Goal: Information Seeking & Learning: Learn about a topic

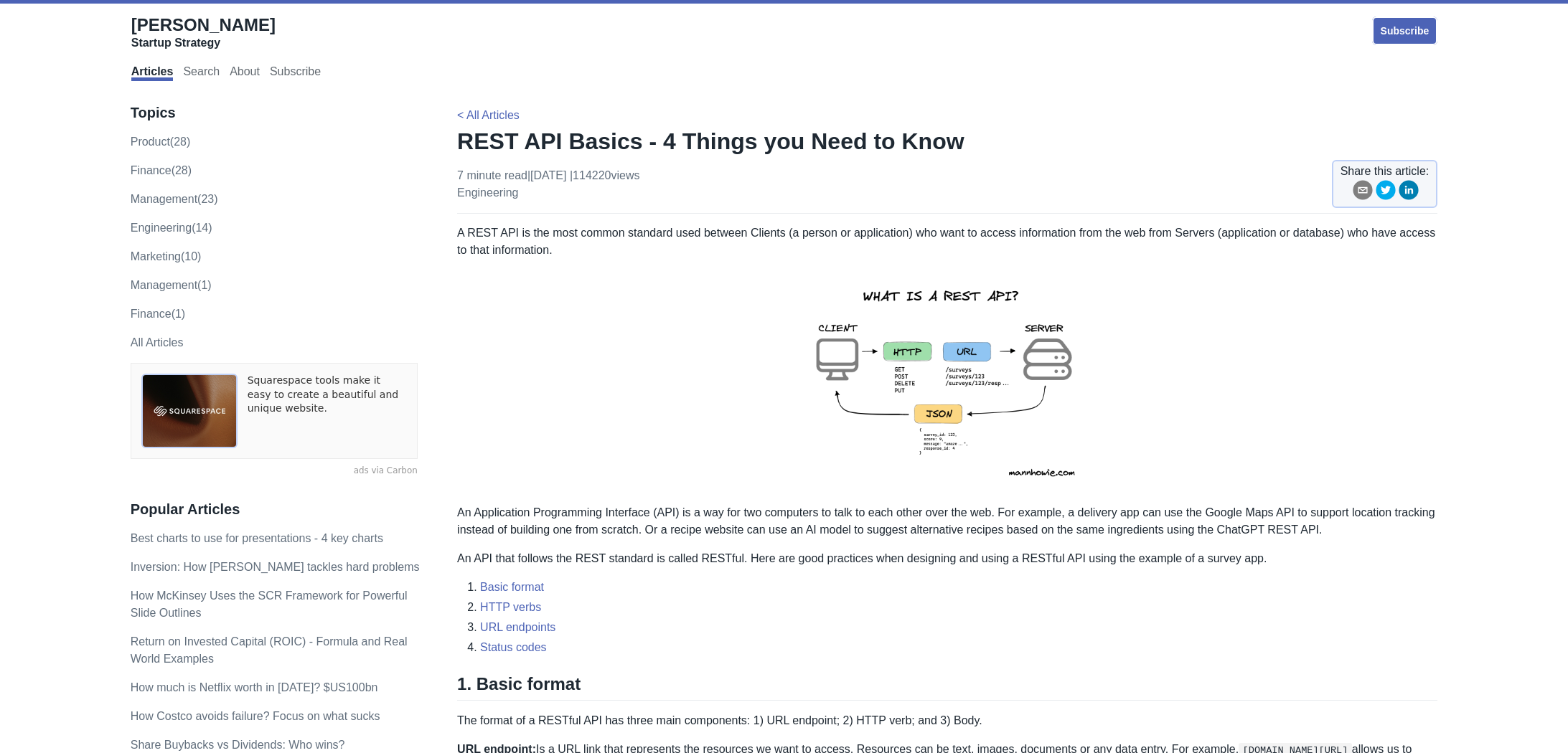
click at [897, 442] on img at bounding box center [946, 381] width 314 height 223
click at [886, 386] on img at bounding box center [946, 381] width 314 height 223
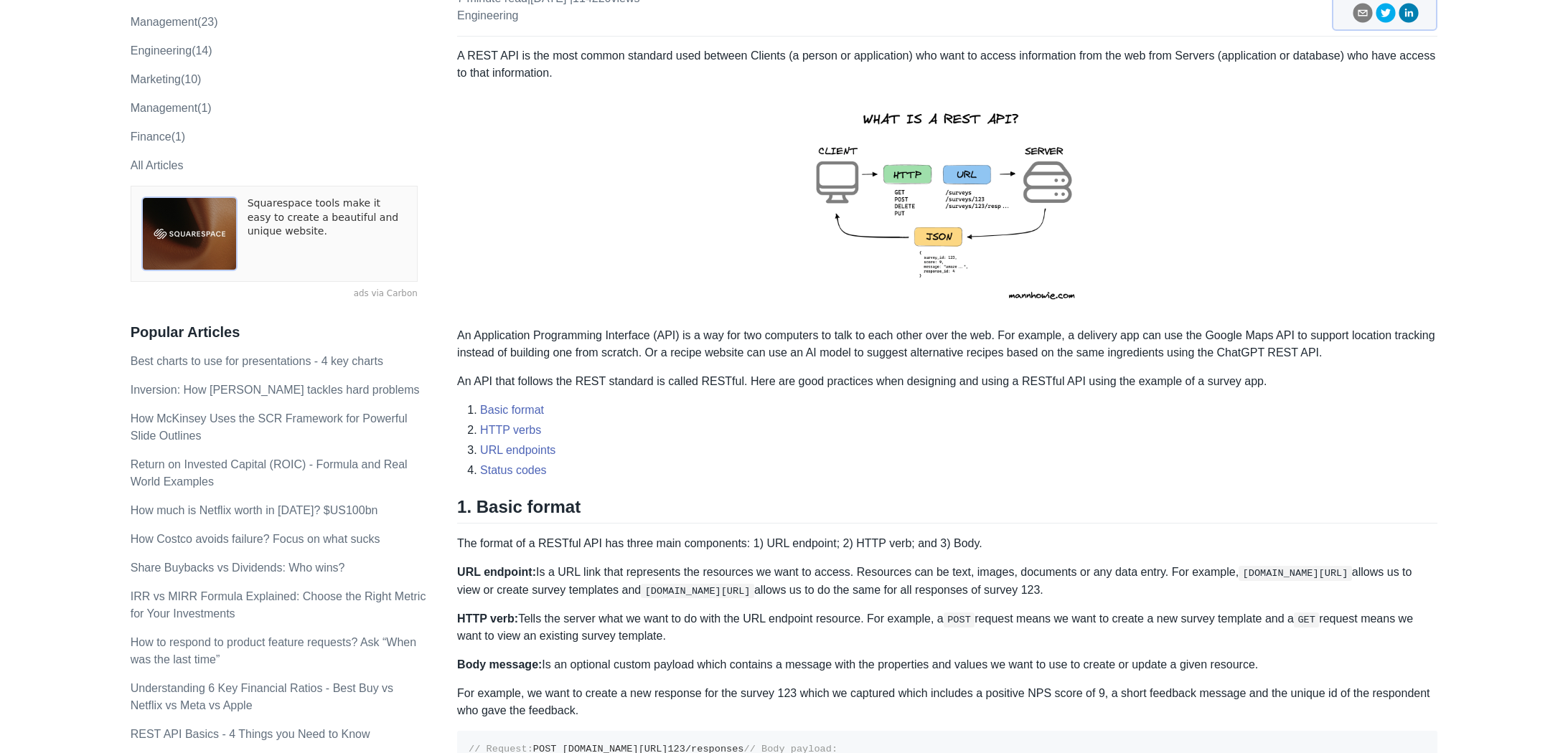
scroll to position [368, 0]
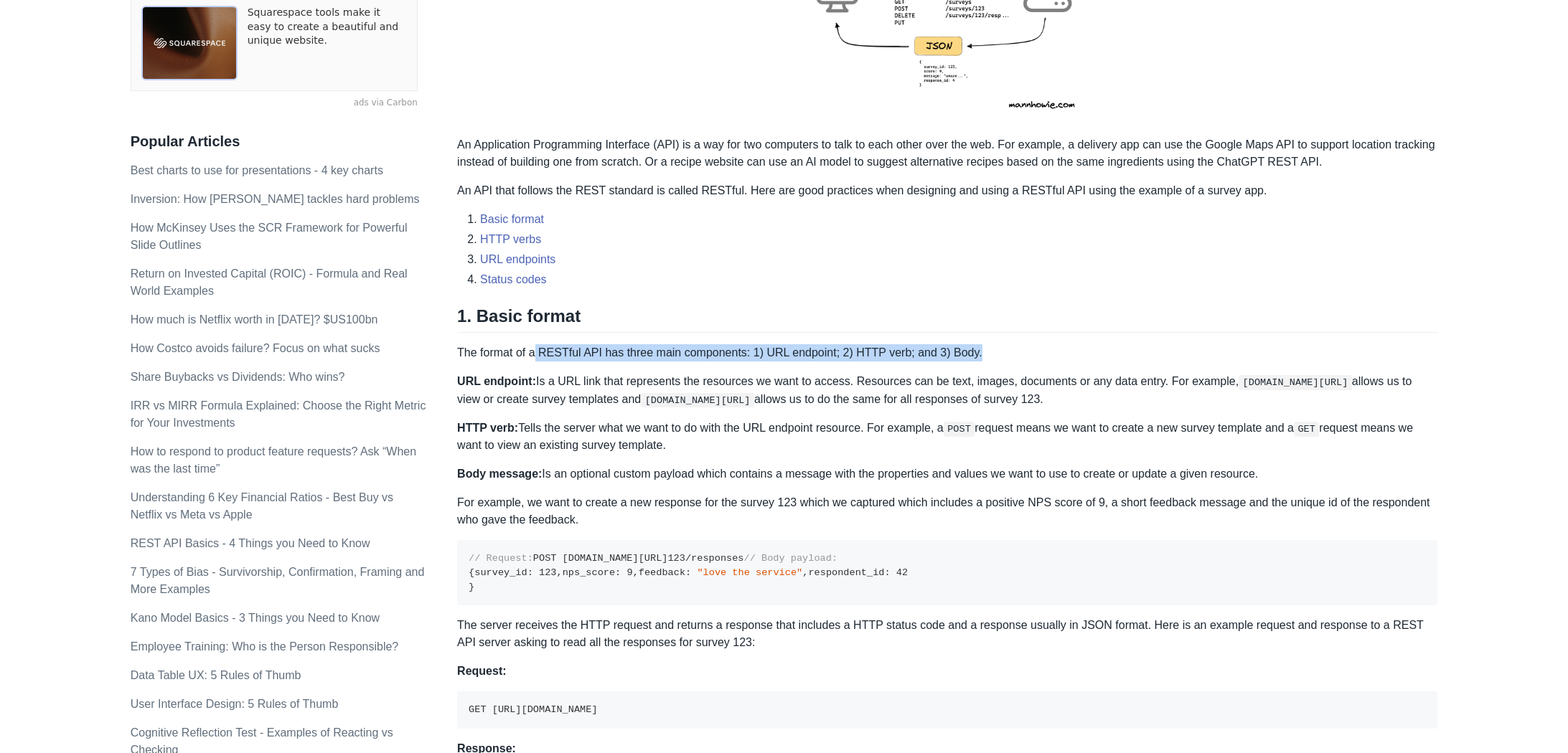
drag, startPoint x: 987, startPoint y: 351, endPoint x: 538, endPoint y: 353, distance: 449.0
click at [538, 353] on p "The format of a RESTful API has three main components: 1) URL endpoint; 2) HTTP…" at bounding box center [947, 352] width 980 height 17
copy p "RESTful API has three main components: 1) URL endpoint; 2) HTTP verb; and 3) Bo…"
drag, startPoint x: 530, startPoint y: 353, endPoint x: 979, endPoint y: 360, distance: 449.1
click at [982, 360] on p "The format of a RESTful API has three main components: 1) URL endpoint; 2) HTTP…" at bounding box center [947, 352] width 980 height 17
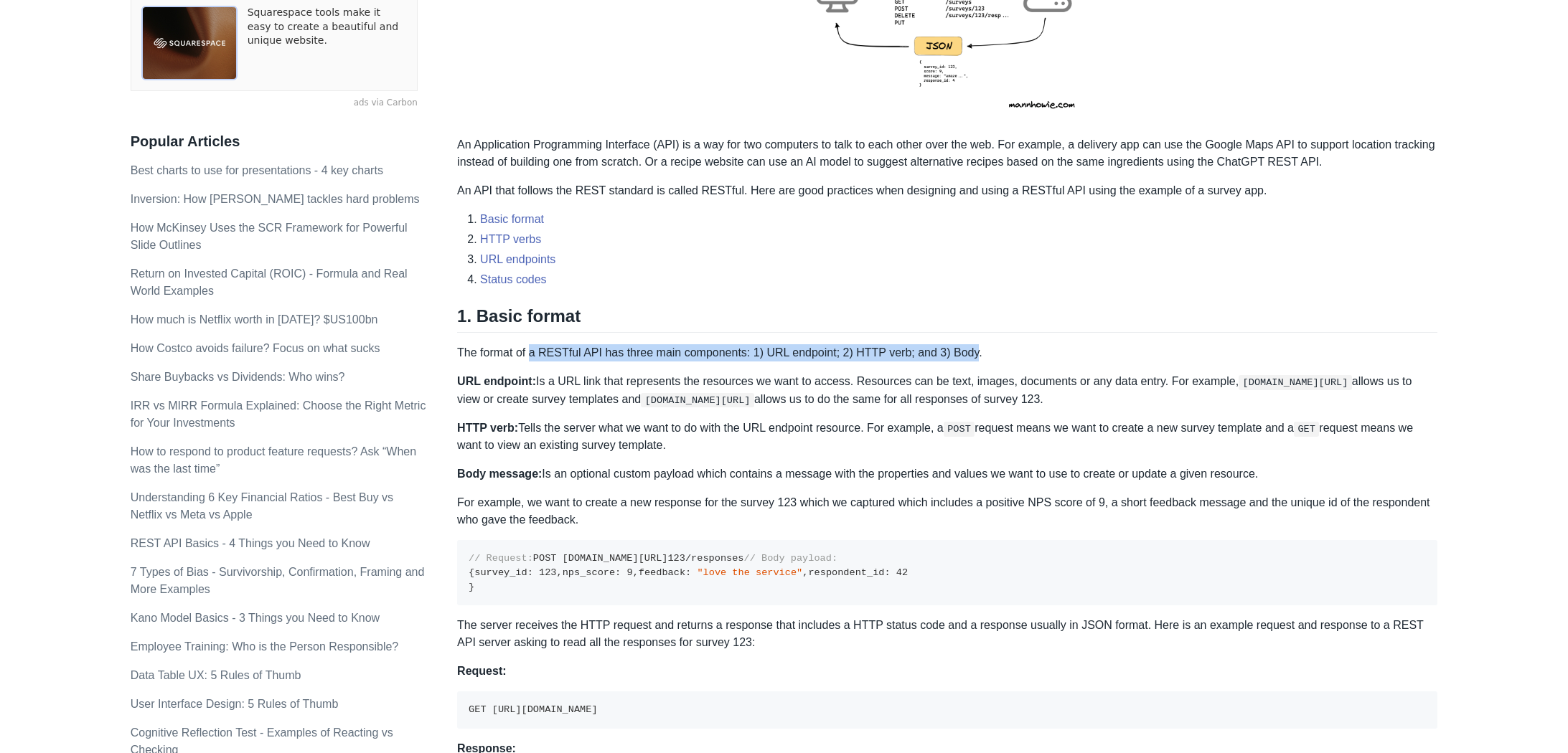
copy p "a RESTful API has three main components: 1) URL endpoint; 2) HTTP verb; and 3) …"
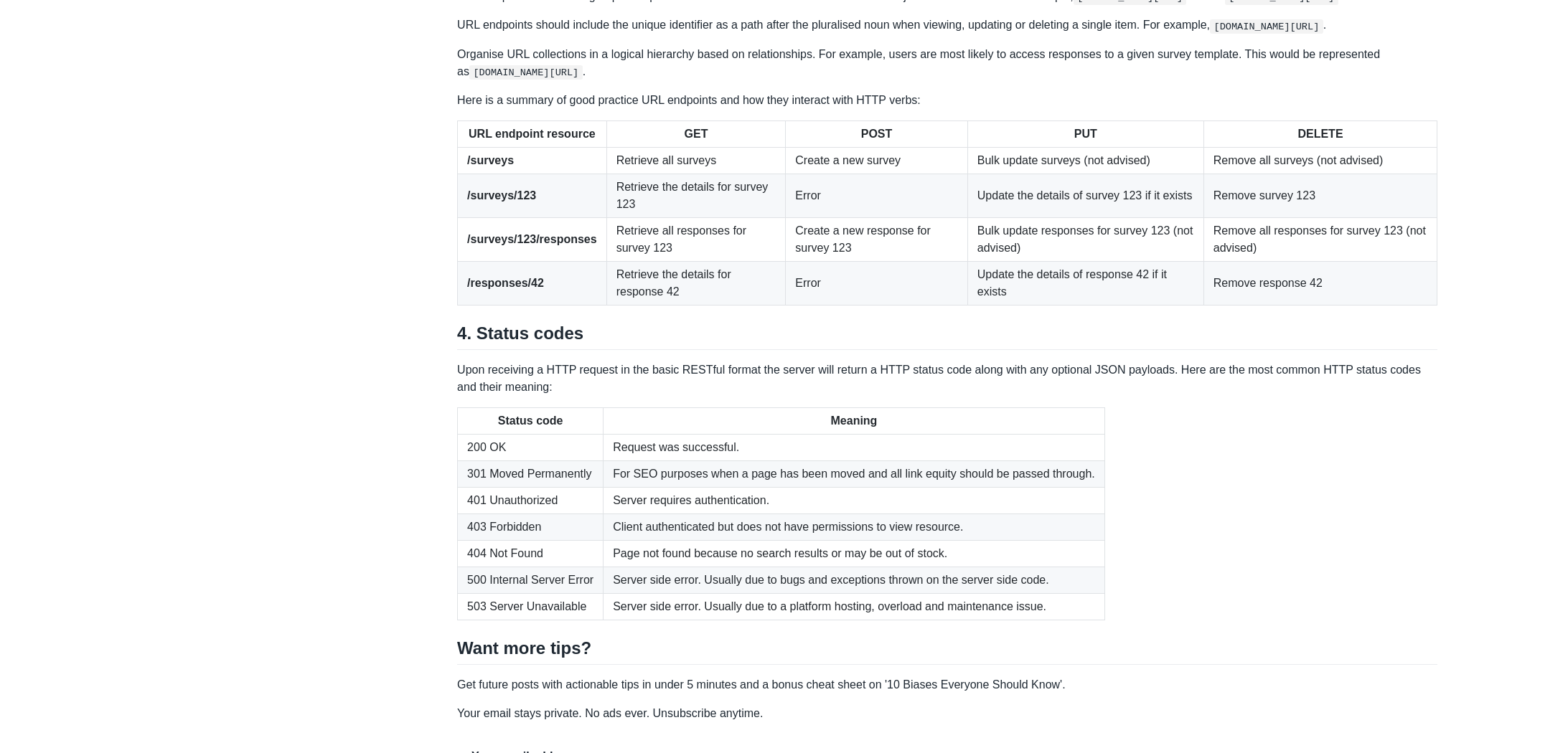
scroll to position [1665, 0]
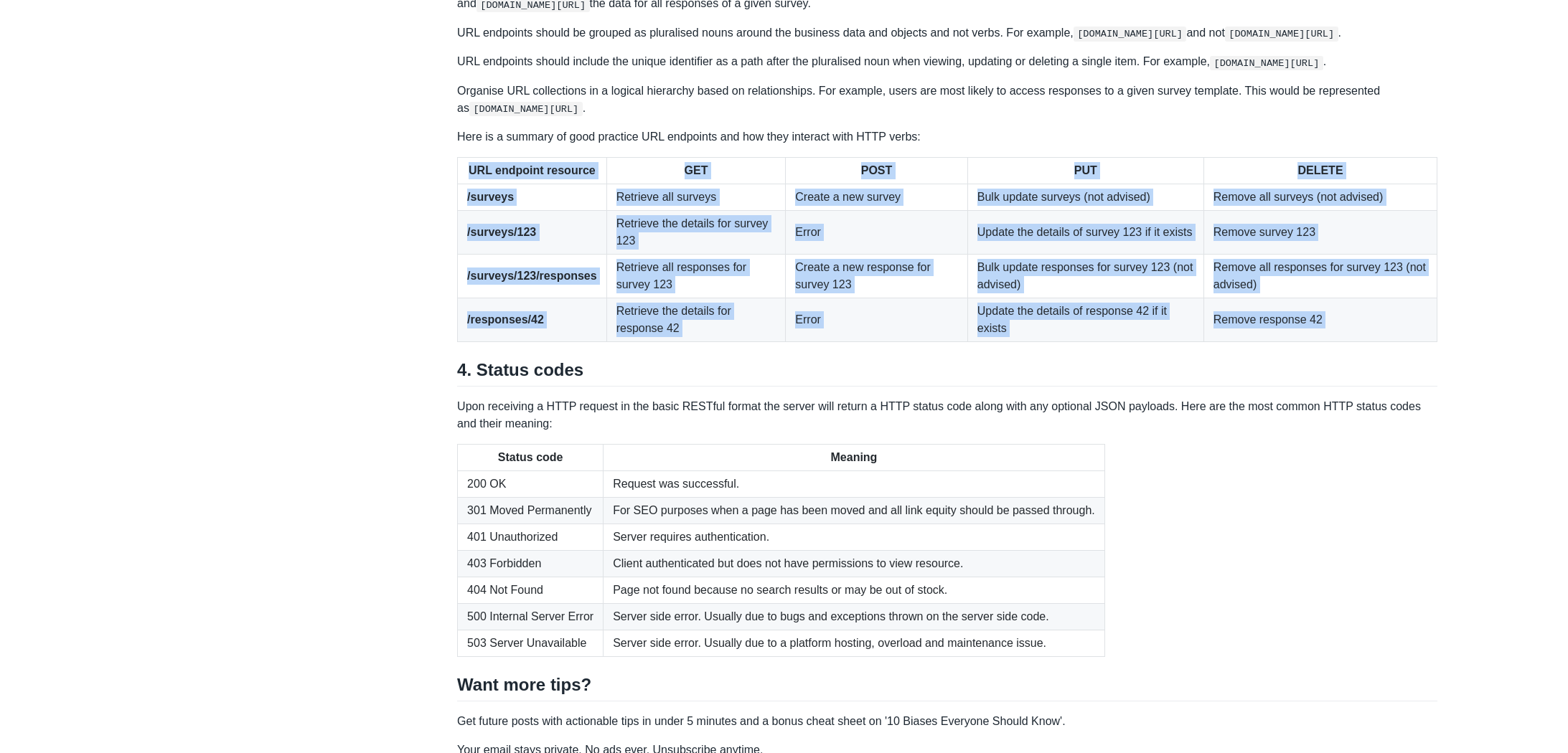
drag, startPoint x: 465, startPoint y: 378, endPoint x: 1325, endPoint y: 558, distance: 878.6
copy div "URL endpoint resource GET POST PUT DELETE /surveys Retrieve all surveys Create …"
